Goal: Information Seeking & Learning: Learn about a topic

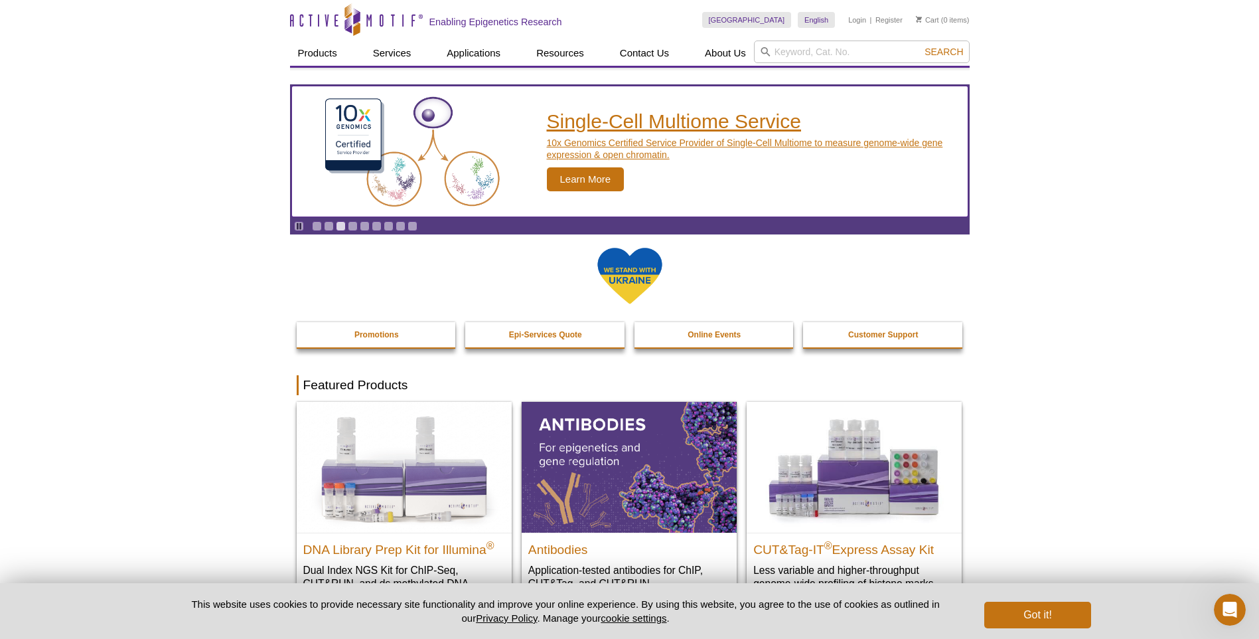
click at [601, 133] on div "Single-Cell Multiome Service 10x Genomics Certified Service Provider of Single-…" at bounding box center [754, 152] width 415 height 80
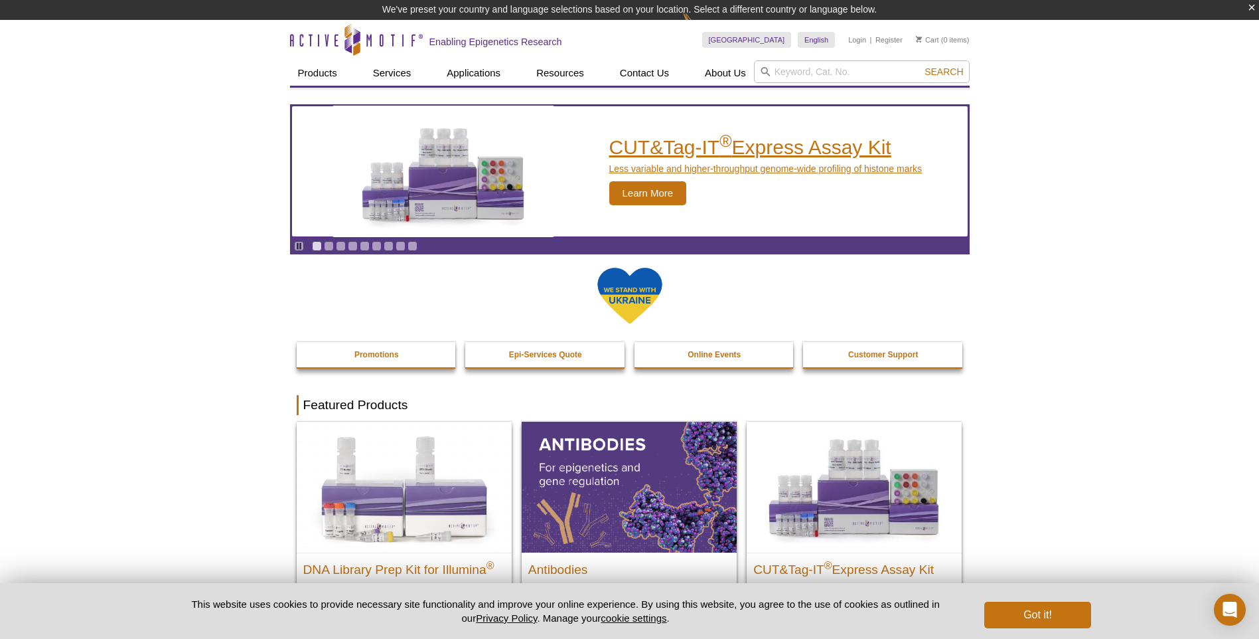
click at [858, 145] on h2 "CUT&Tag-IT ® Express Assay Kit" at bounding box center [765, 147] width 313 height 20
